Goal: Information Seeking & Learning: Compare options

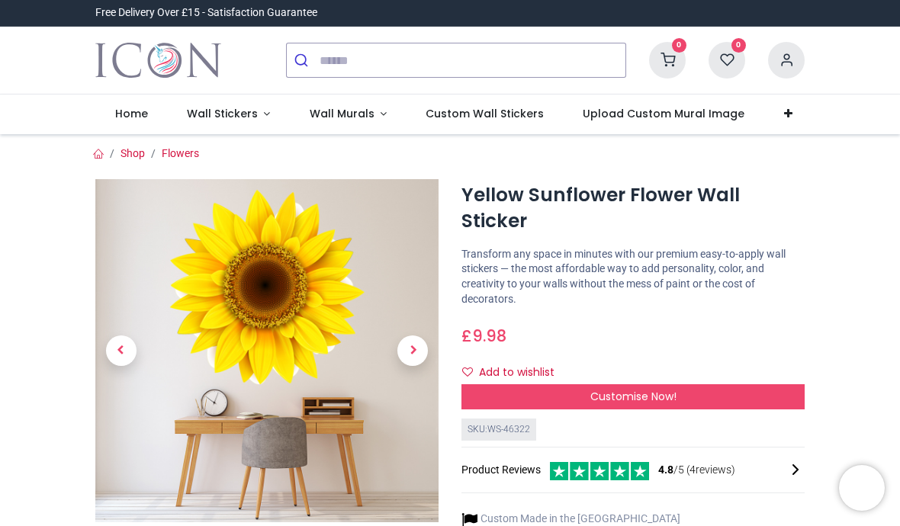
click at [265, 118] on link "Wall Stickers" at bounding box center [228, 115] width 123 height 40
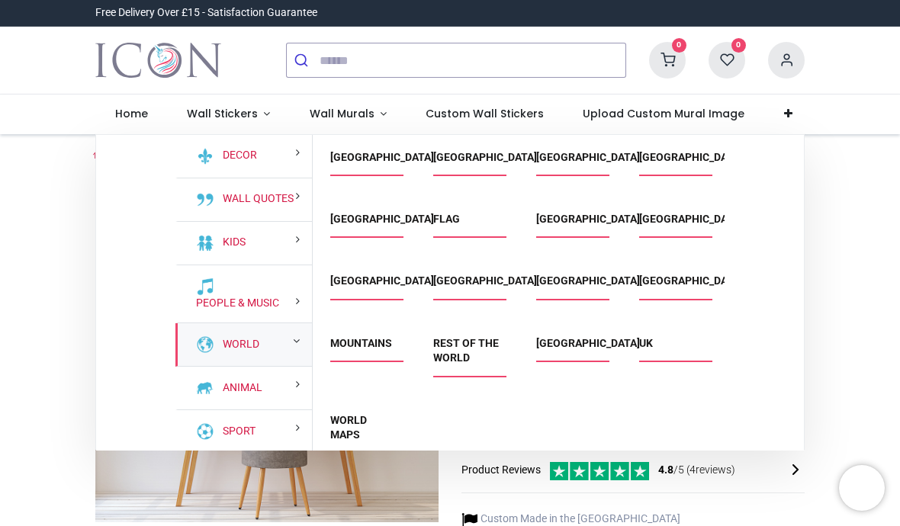
click at [248, 343] on link "World" at bounding box center [238, 344] width 43 height 15
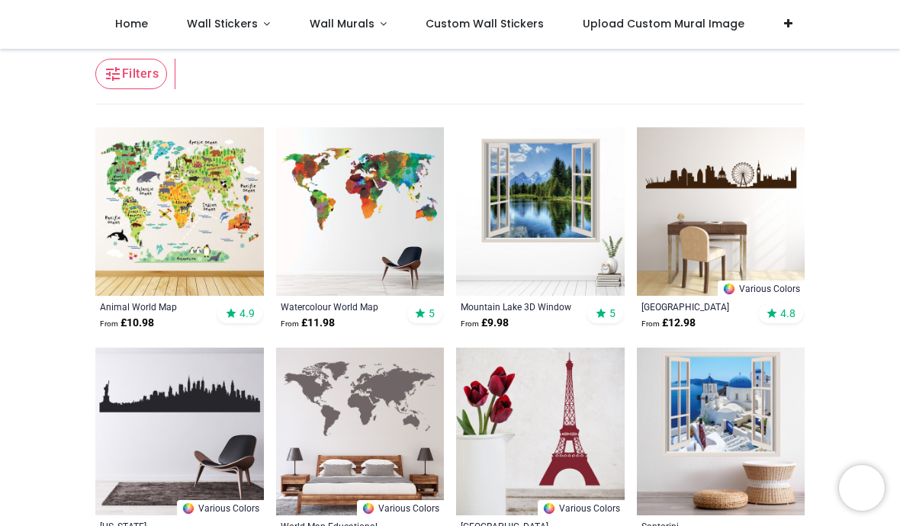
scroll to position [305, 0]
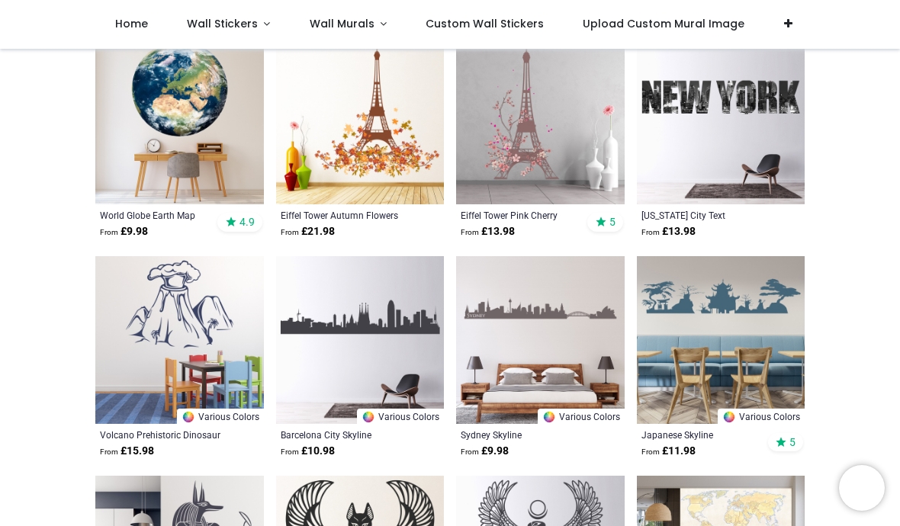
scroll to position [2476, 0]
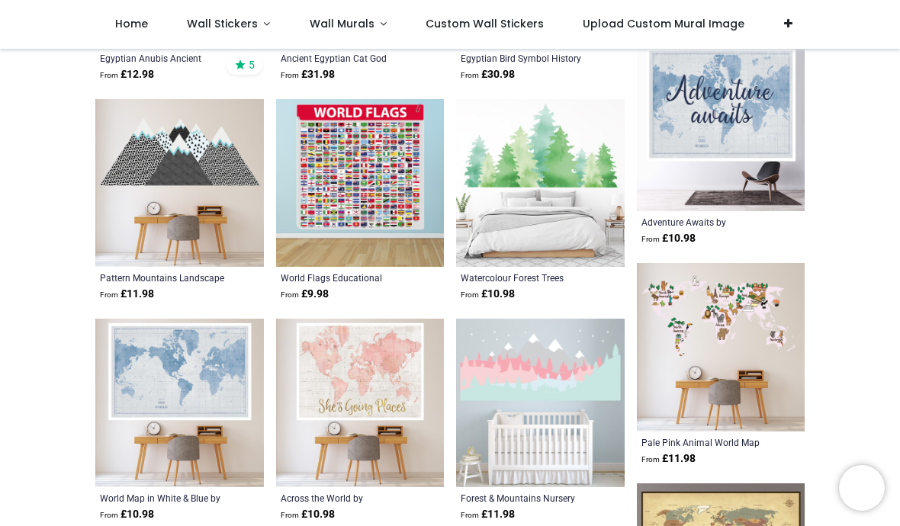
scroll to position [3199, 0]
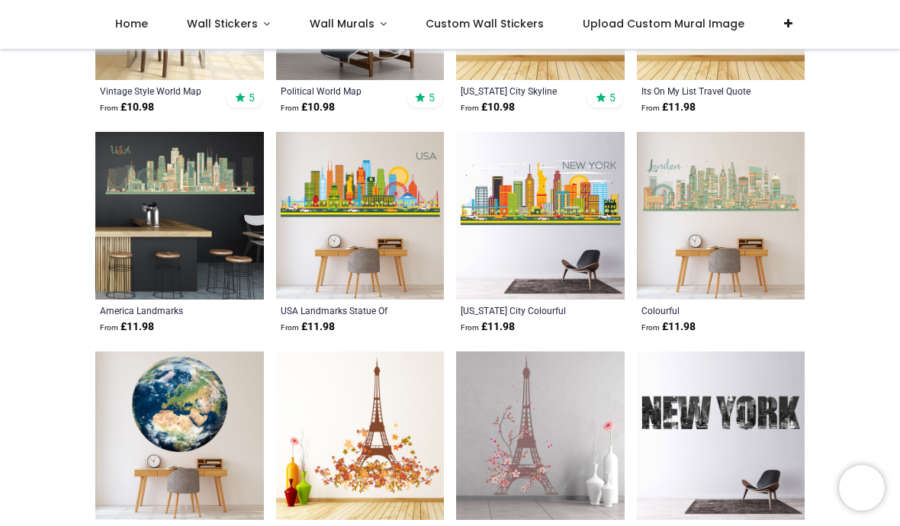
scroll to position [2283, 0]
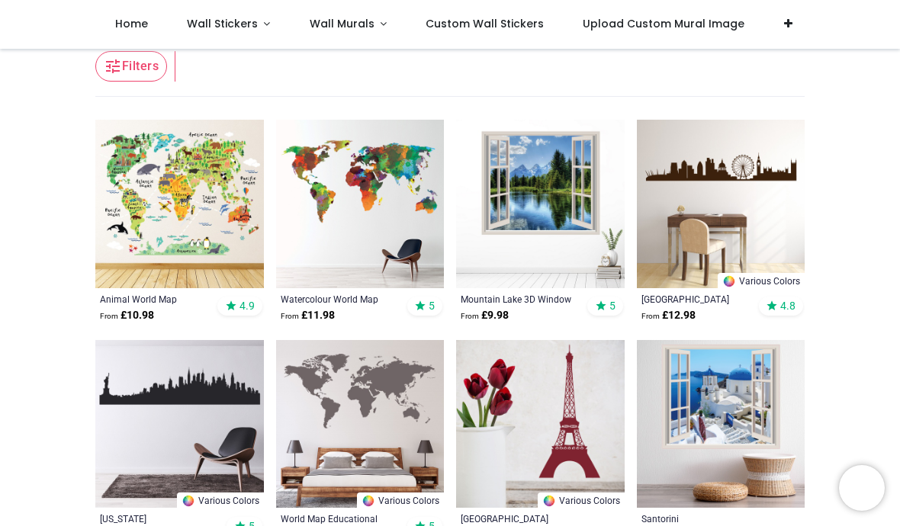
scroll to position [248, 0]
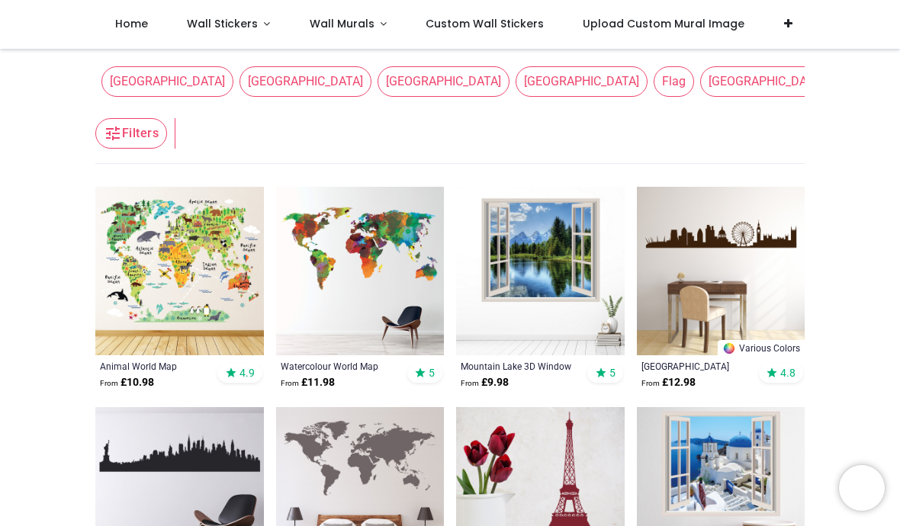
click at [542, 243] on img at bounding box center [540, 271] width 169 height 169
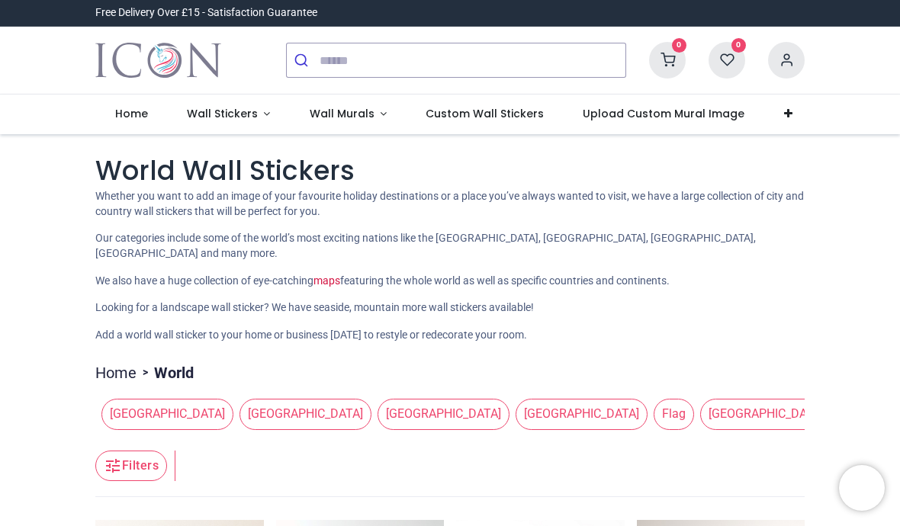
scroll to position [0, 0]
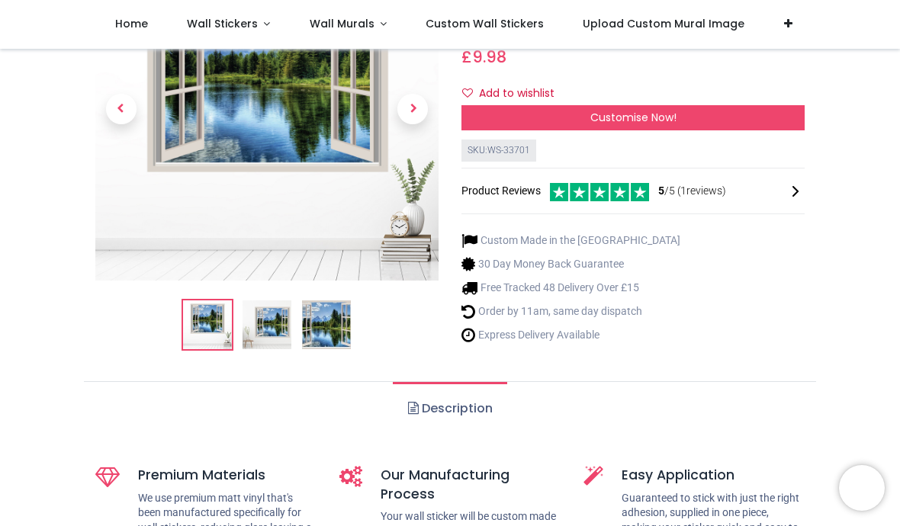
scroll to position [190, 0]
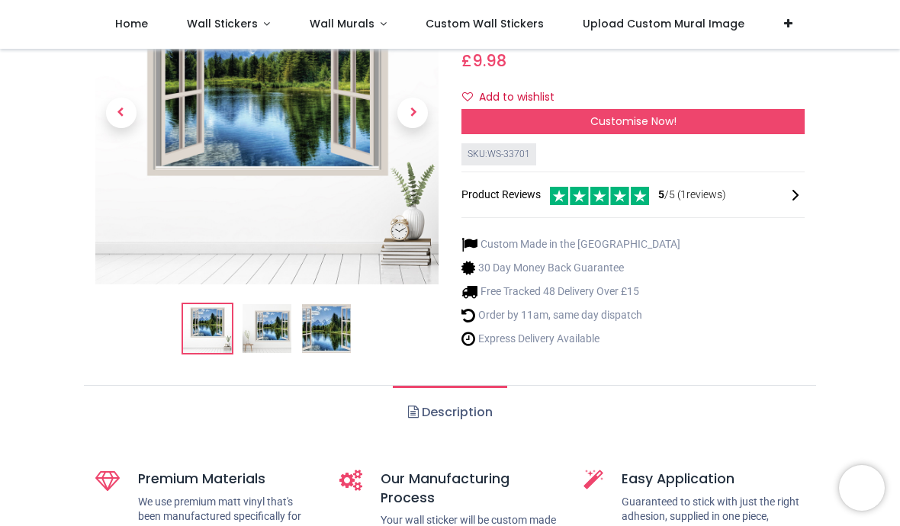
click at [329, 329] on img at bounding box center [326, 328] width 49 height 49
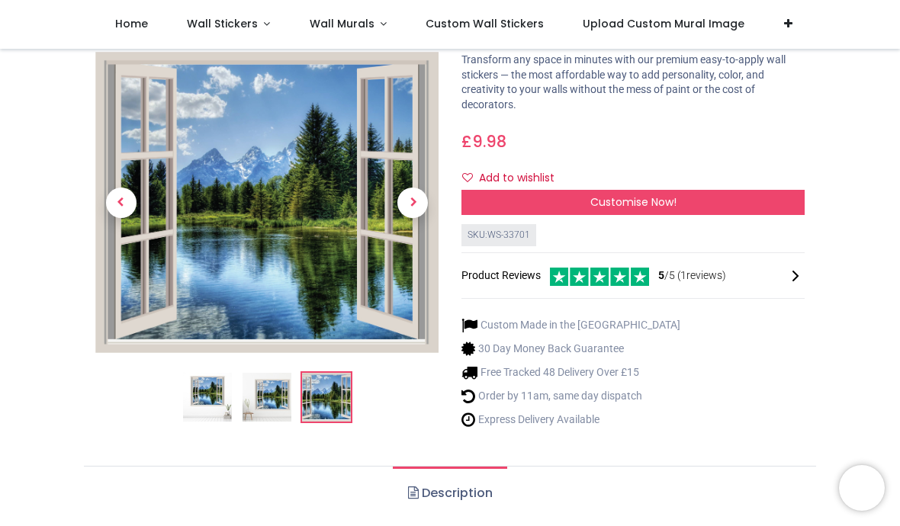
scroll to position [114, 0]
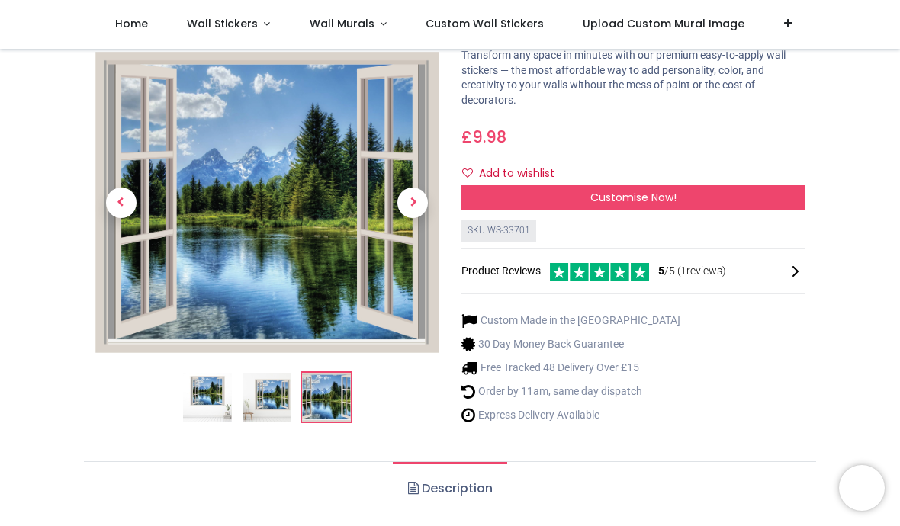
click at [265, 396] on img at bounding box center [267, 397] width 49 height 49
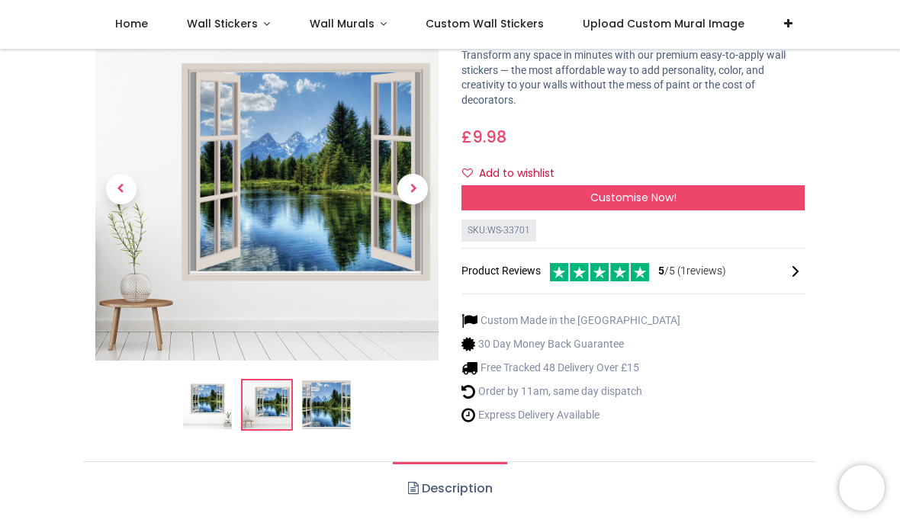
click at [213, 400] on img at bounding box center [207, 405] width 49 height 49
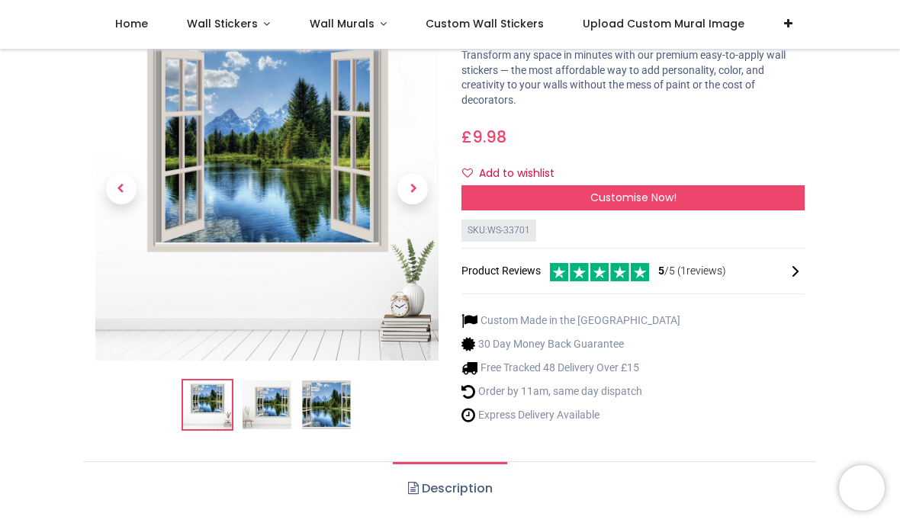
click at [278, 395] on img at bounding box center [267, 405] width 49 height 49
